Goal: Information Seeking & Learning: Learn about a topic

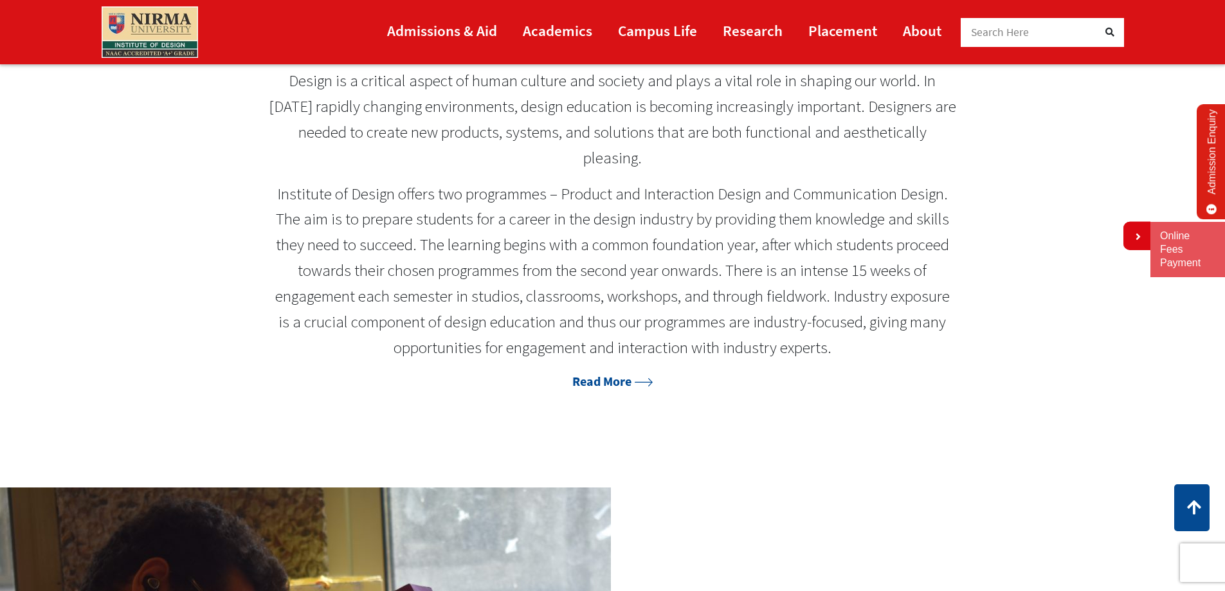
scroll to position [1029, 0]
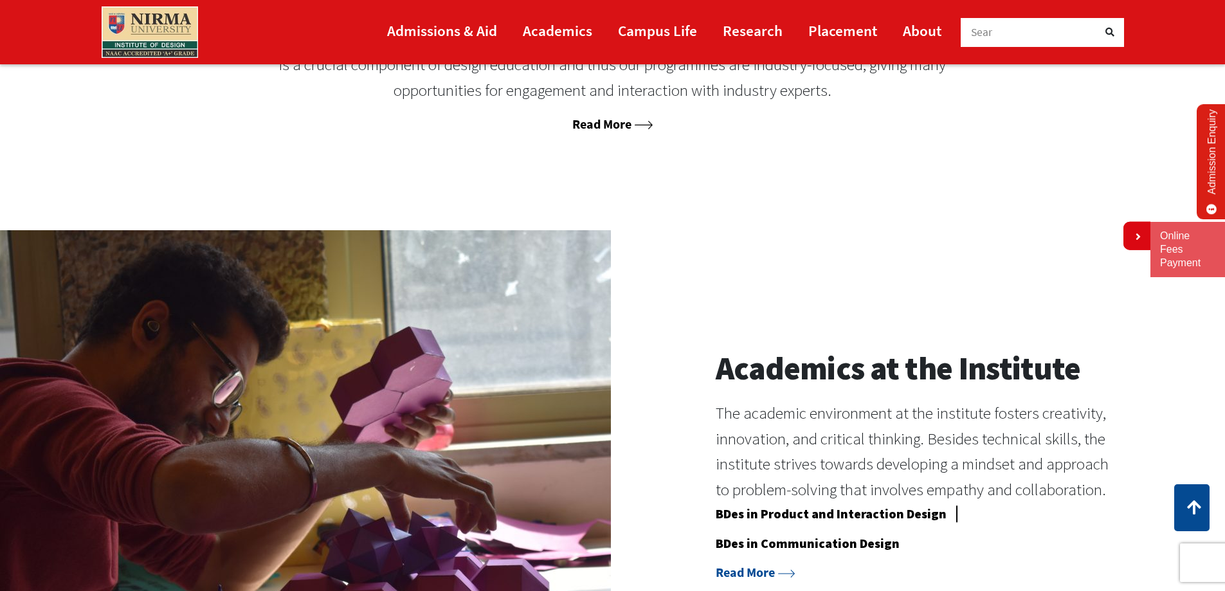
click at [591, 129] on link "Read More" at bounding box center [612, 124] width 80 height 16
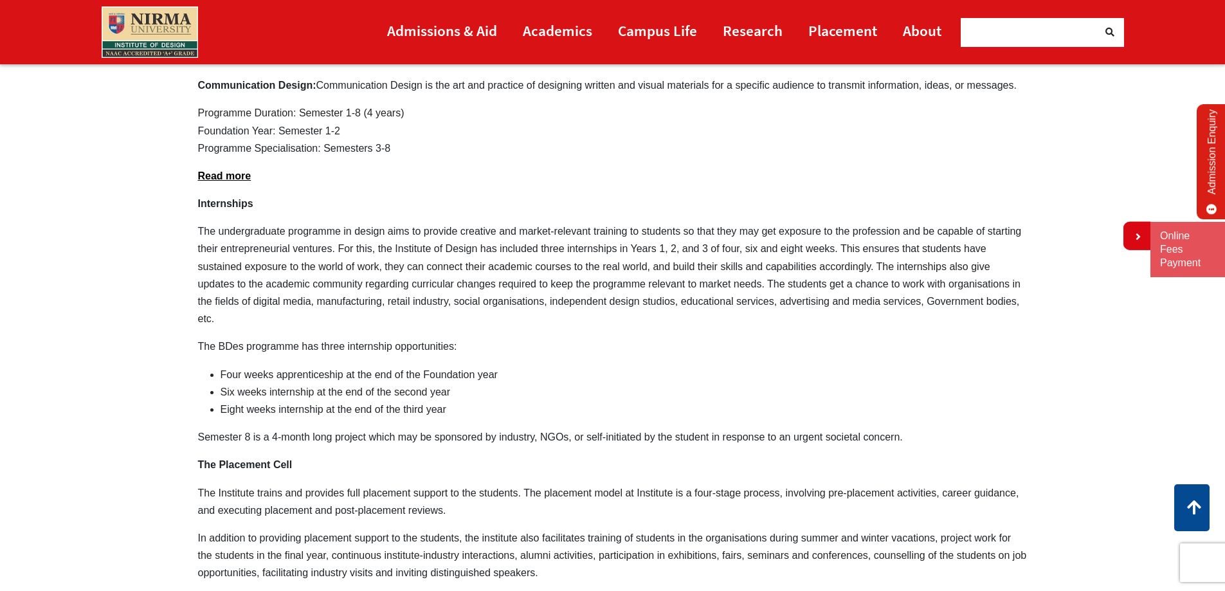
scroll to position [1029, 0]
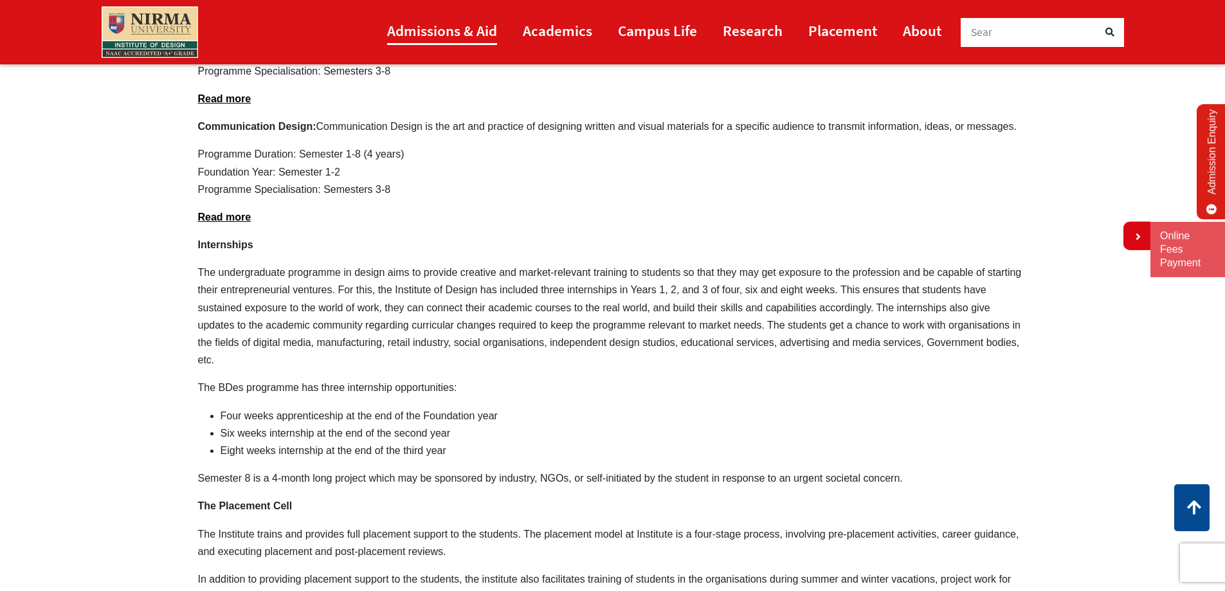
click at [429, 30] on link "Admissions & Aid" at bounding box center [442, 30] width 110 height 29
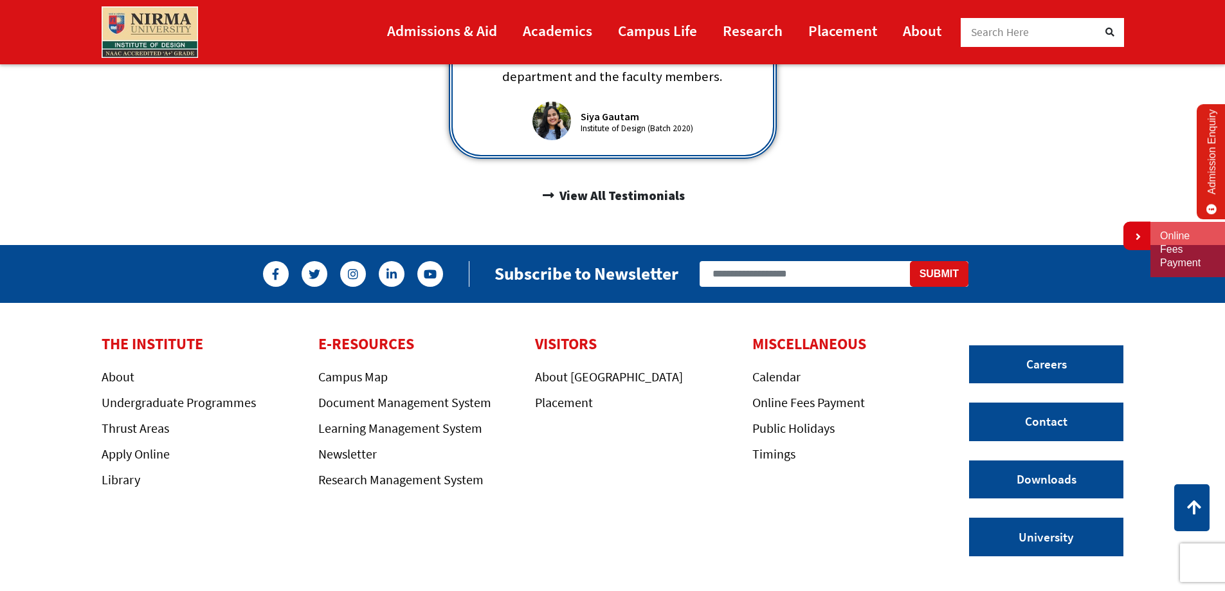
scroll to position [1001, 0]
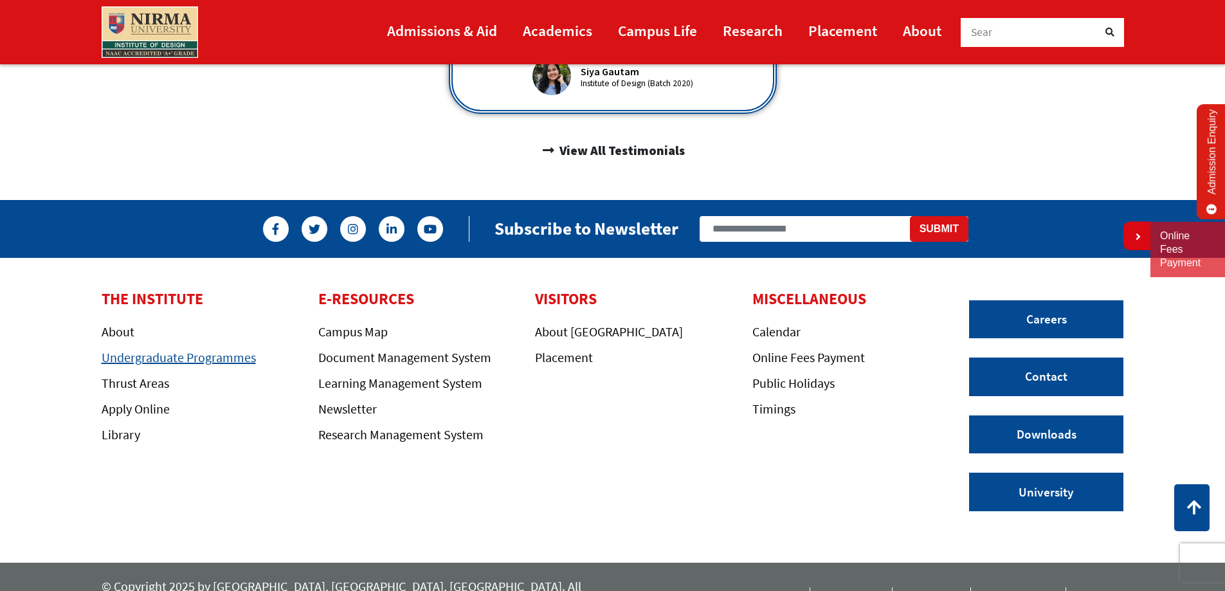
click at [164, 349] on link "Undergraduate Programmes" at bounding box center [179, 357] width 154 height 16
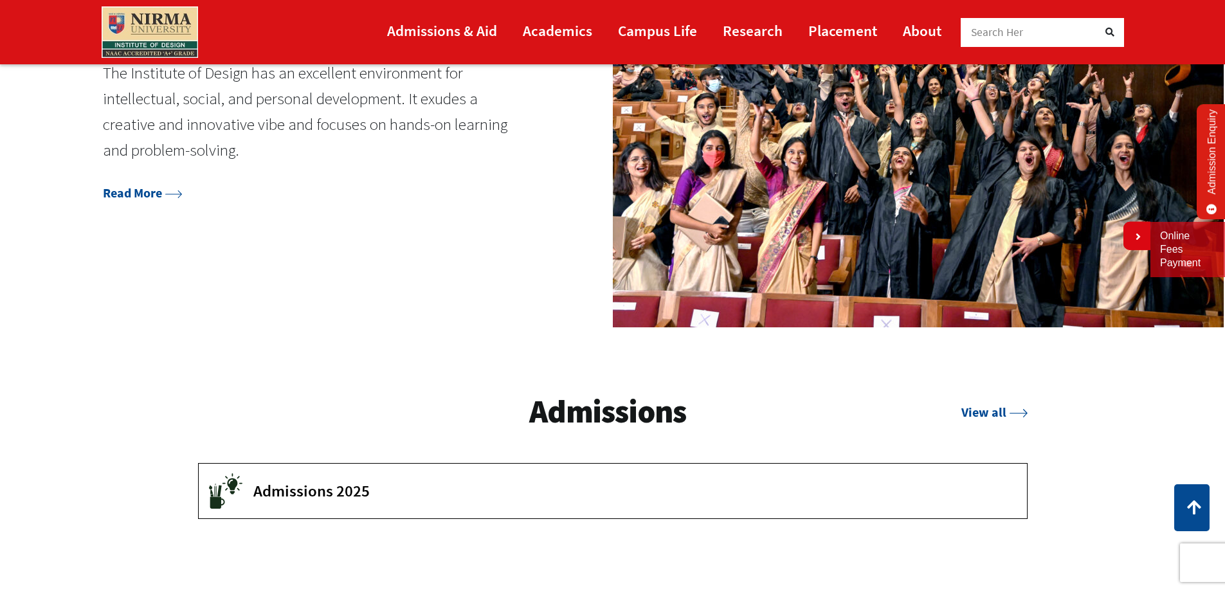
scroll to position [1994, 0]
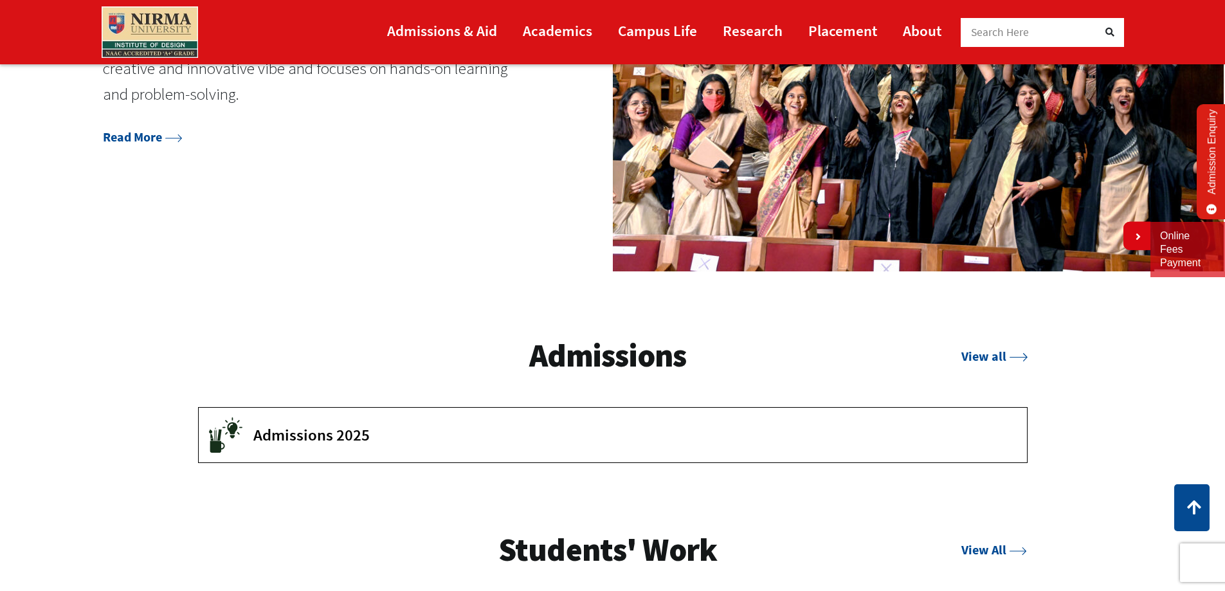
click at [266, 433] on span "Admissions 2025" at bounding box center [630, 434] width 754 height 19
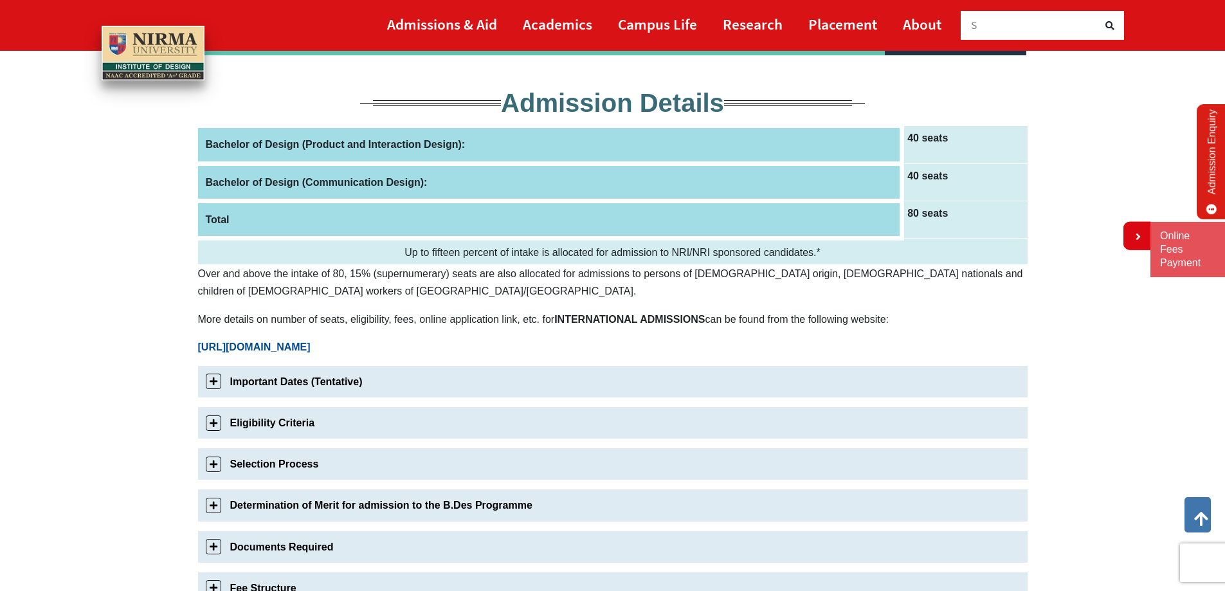
scroll to position [64, 0]
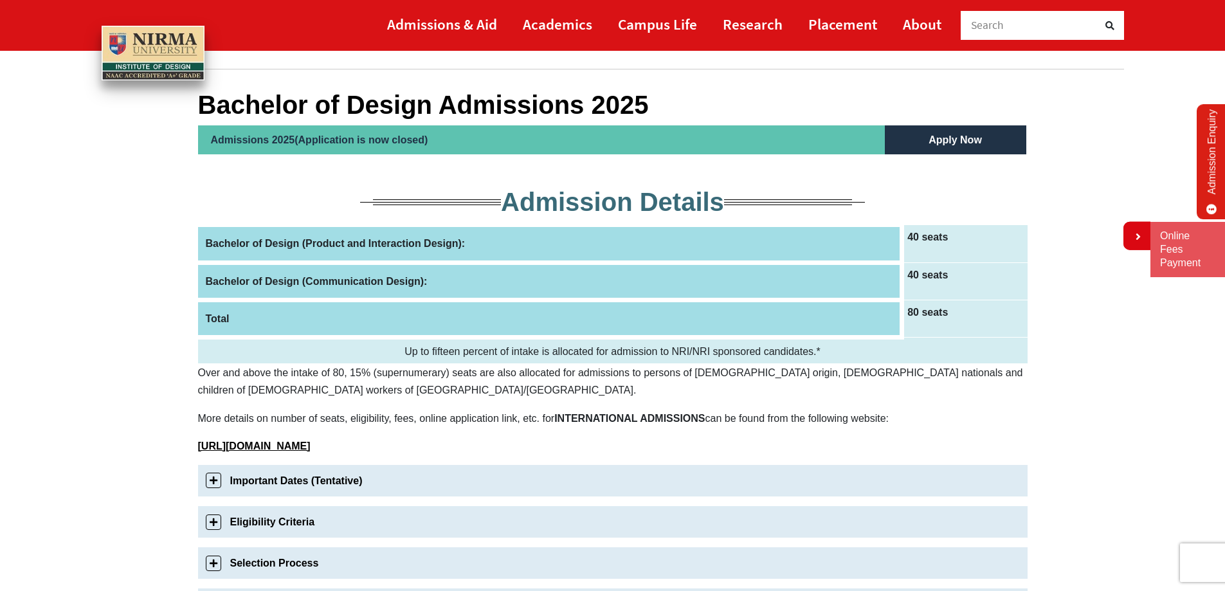
click at [251, 477] on link "Important Dates (Tentative)" at bounding box center [613, 481] width 830 height 32
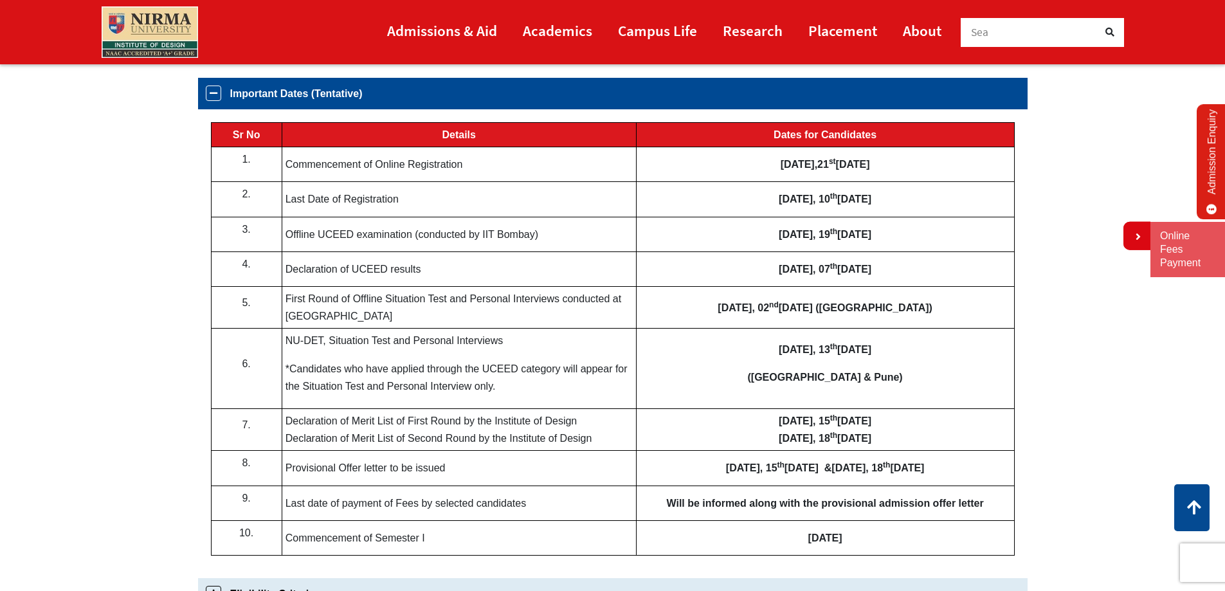
scroll to position [452, 0]
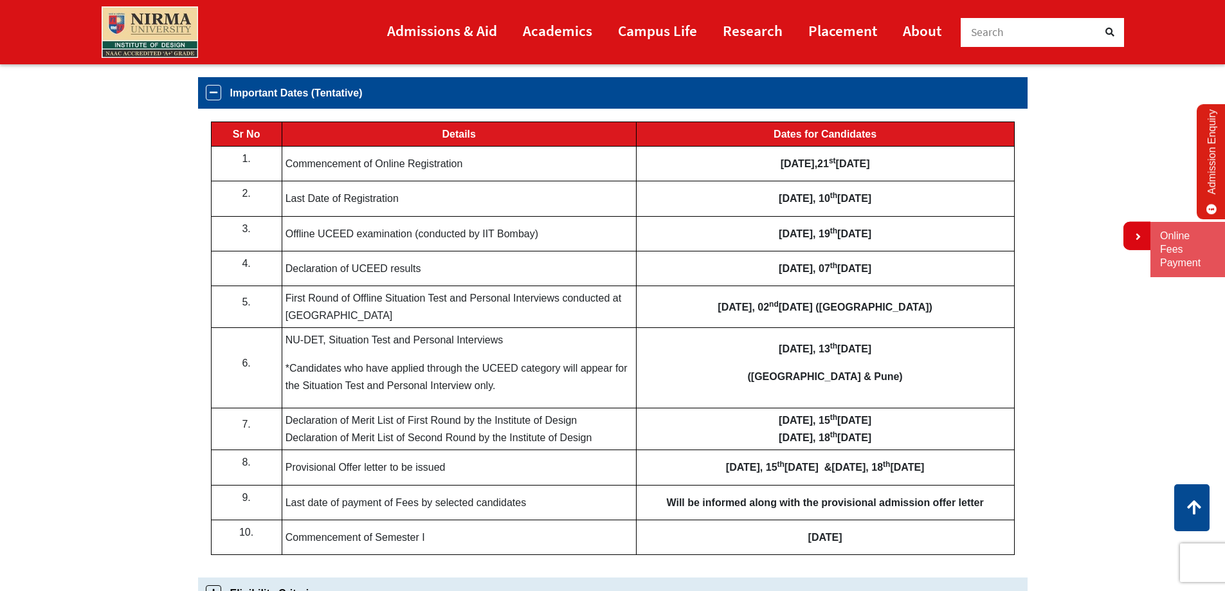
click at [1062, 324] on section "Bachelor of Design Admissions 2025 Admissions 2025(Application is now closed) A…" at bounding box center [612, 417] width 1225 height 1496
click at [1023, 199] on div "Sr No Details Dates for Candidates 1. Commencement of Online Registration [DATE…" at bounding box center [613, 338] width 830 height 459
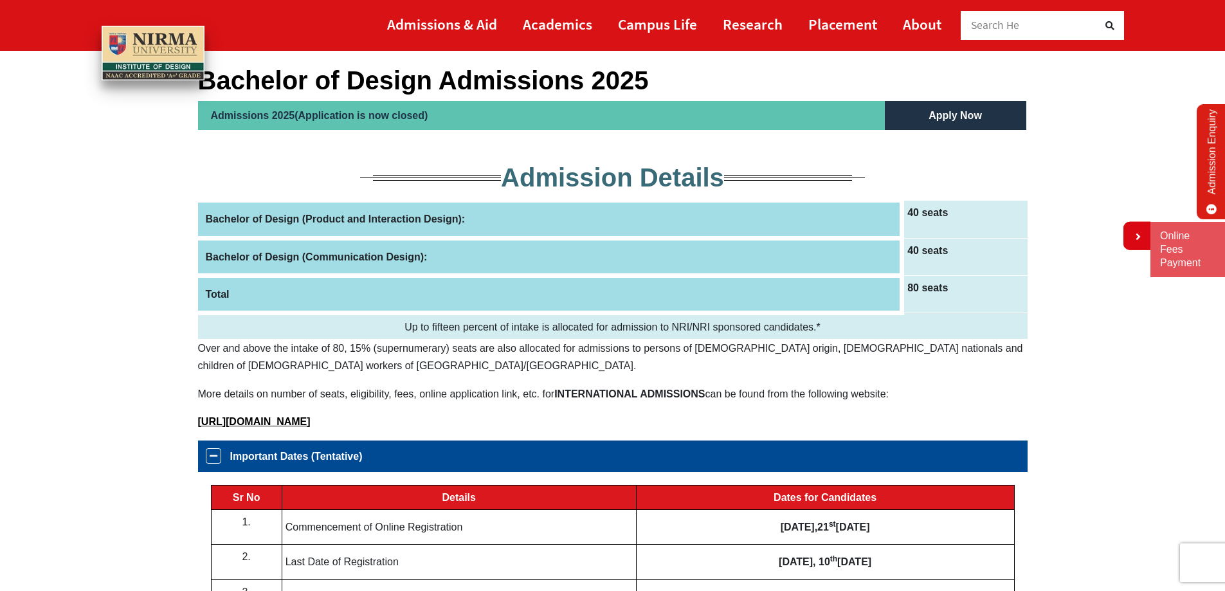
scroll to position [66, 0]
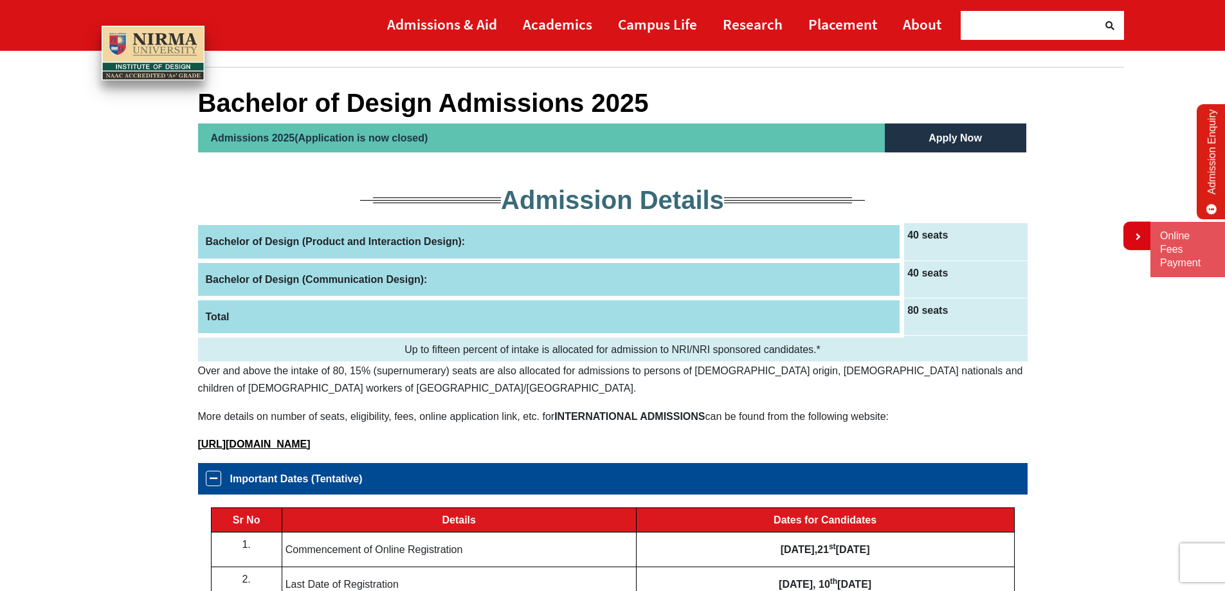
click at [232, 277] on th "Bachelor of Design (Communication Design):" at bounding box center [550, 278] width 704 height 37
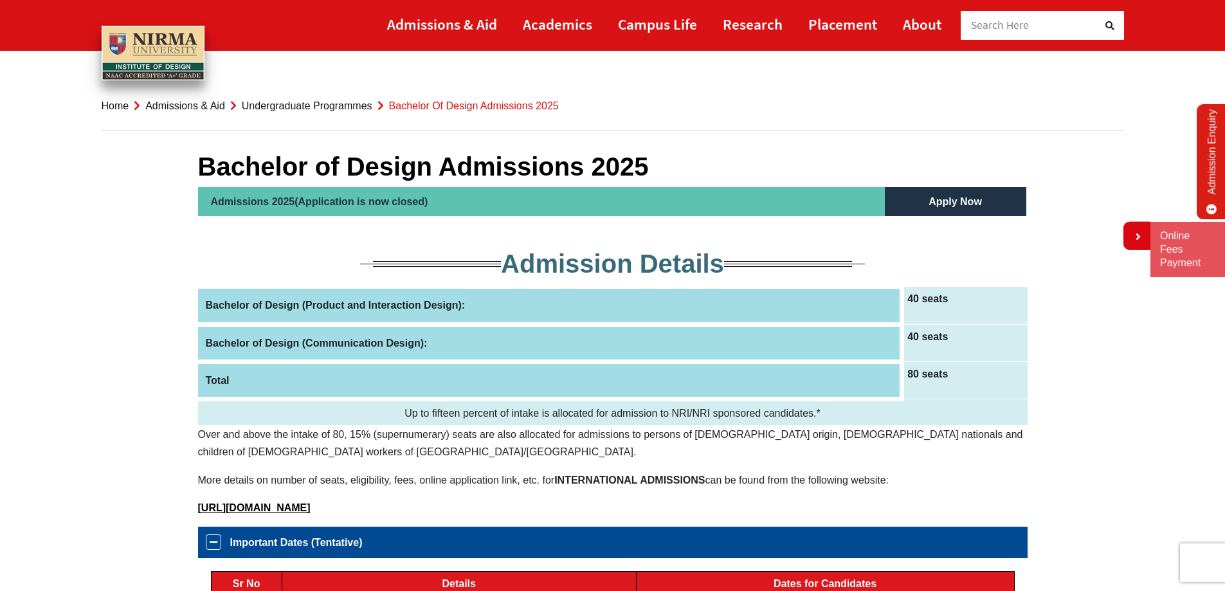
scroll to position [0, 0]
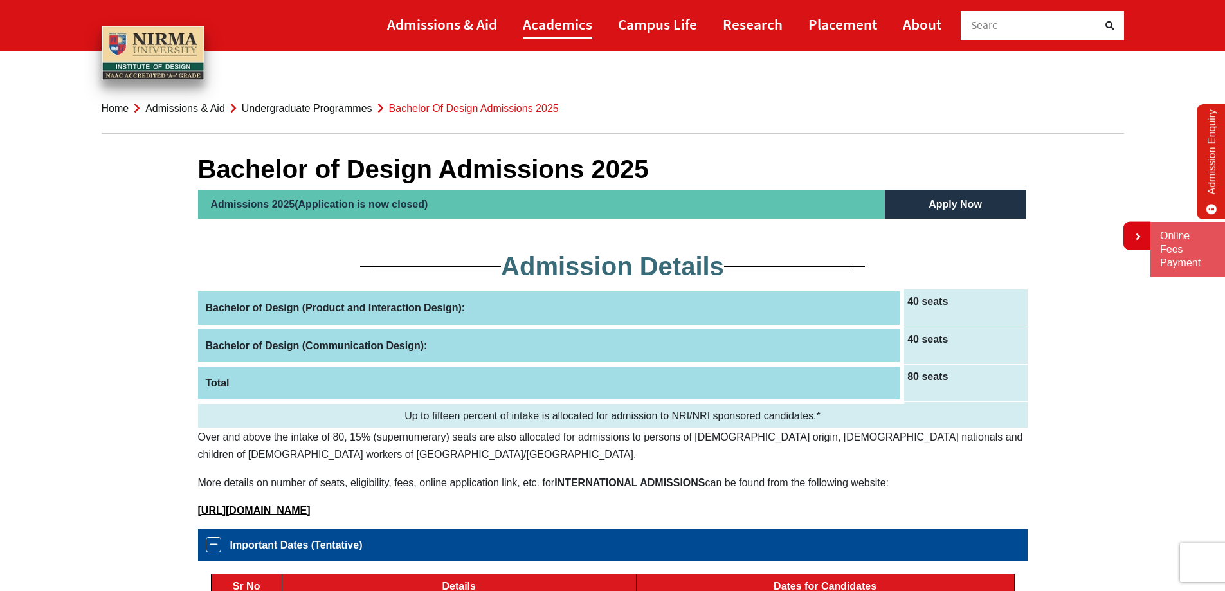
click at [572, 28] on link "Academics" at bounding box center [557, 24] width 69 height 29
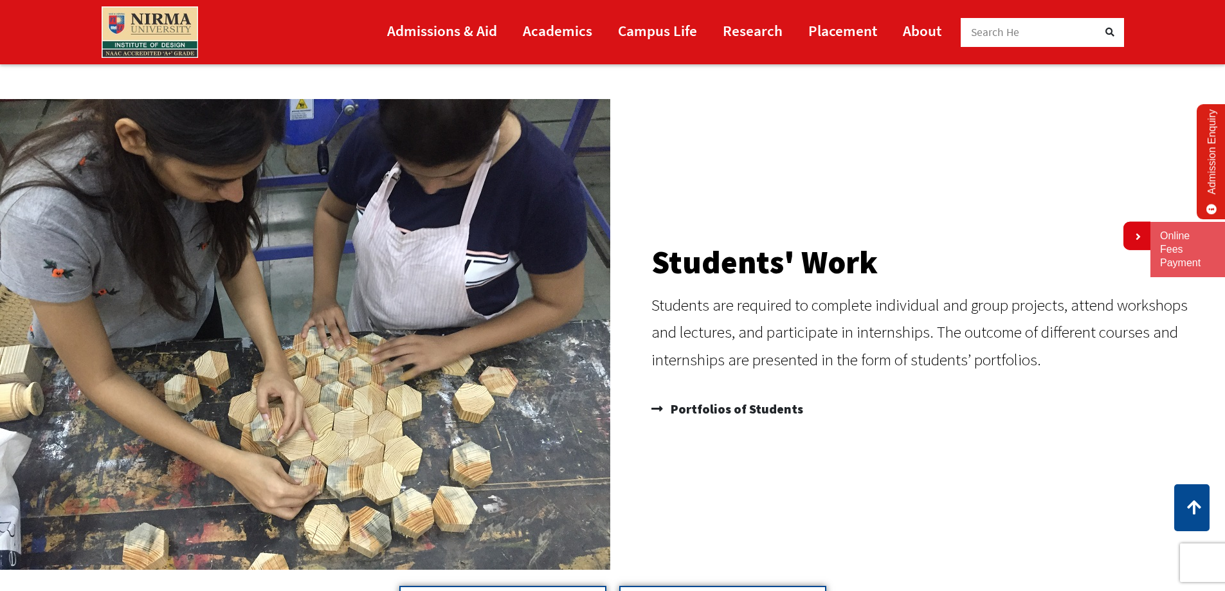
scroll to position [1479, 0]
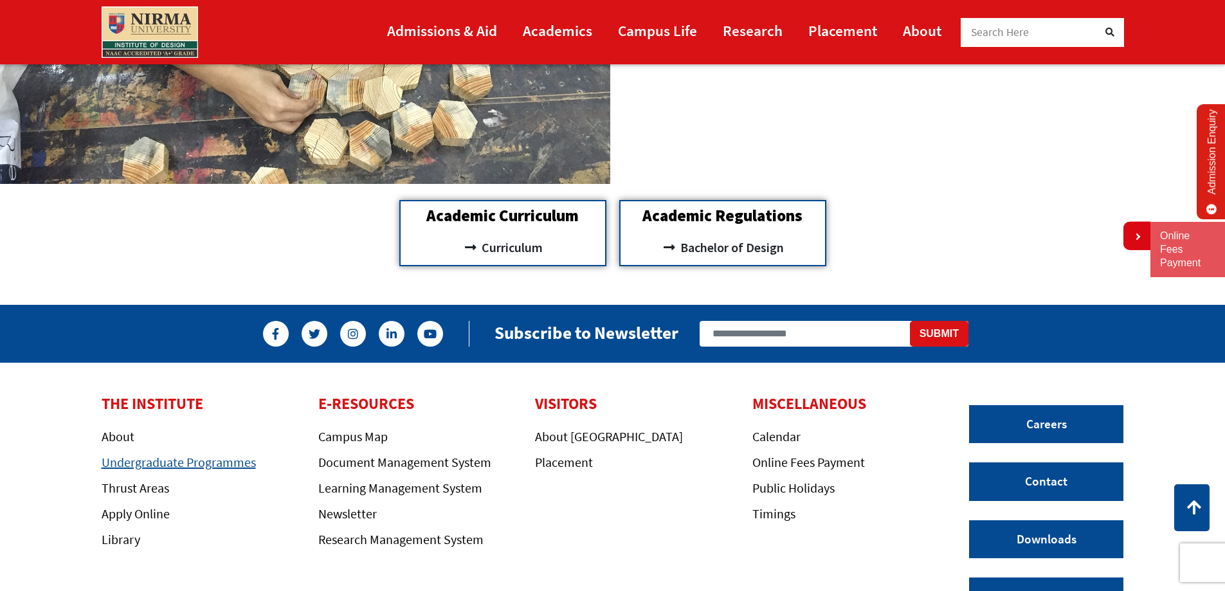
click at [125, 461] on link "Undergraduate Programmes" at bounding box center [179, 462] width 154 height 16
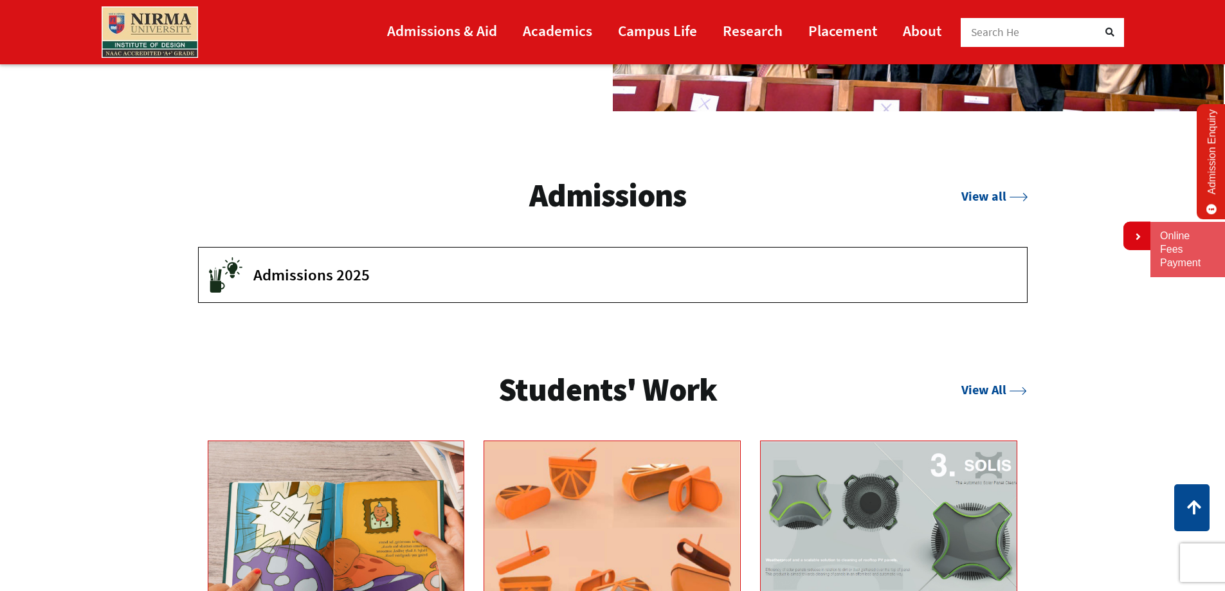
scroll to position [2251, 0]
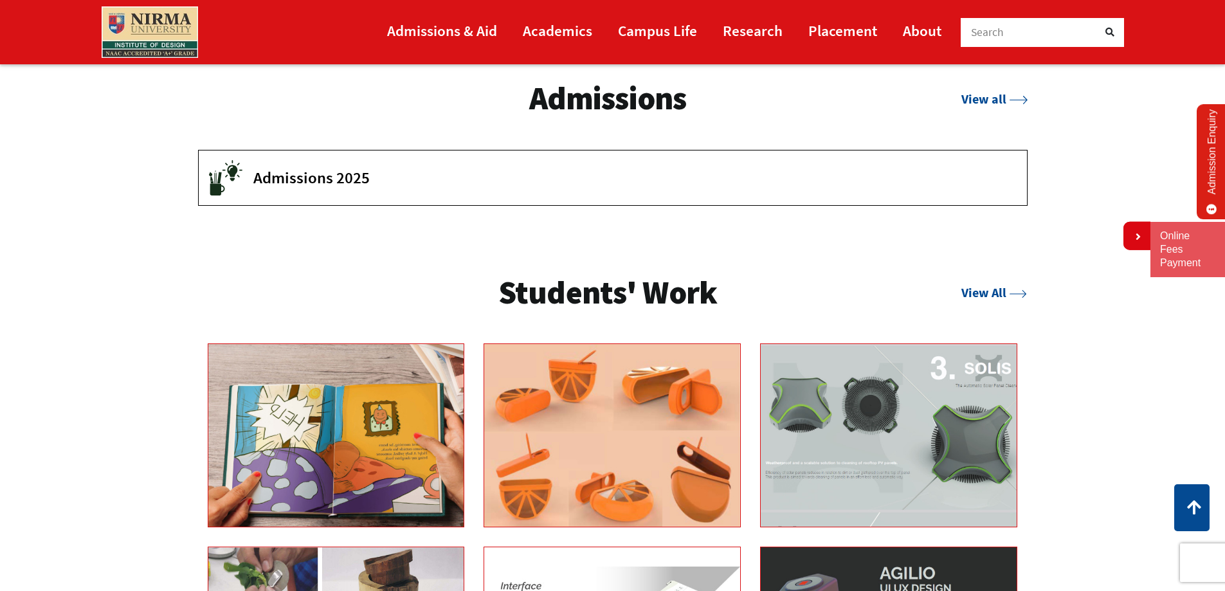
click at [322, 179] on span "Admissions 2025" at bounding box center [630, 177] width 754 height 19
